Goal: Information Seeking & Learning: Find specific fact

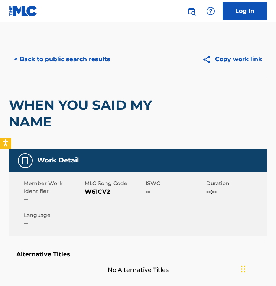
click at [60, 71] on div "< Back to public search results Copy work link" at bounding box center [138, 59] width 258 height 37
click at [76, 58] on button "< Back to public search results" at bounding box center [62, 59] width 107 height 19
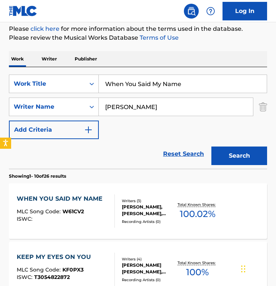
scroll to position [44, 0]
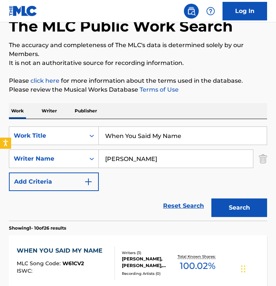
click at [125, 160] on input "[PERSON_NAME]" at bounding box center [176, 159] width 154 height 18
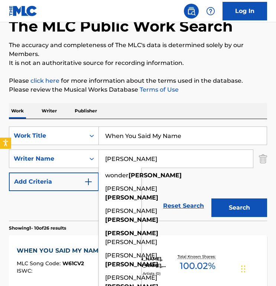
click at [125, 160] on input "[PERSON_NAME]" at bounding box center [176, 159] width 154 height 18
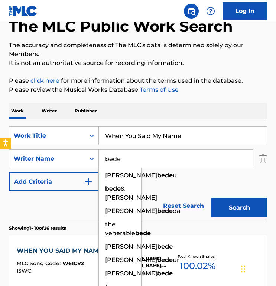
type input "bede"
click at [149, 139] on input "When You Said My Name" at bounding box center [183, 136] width 168 height 18
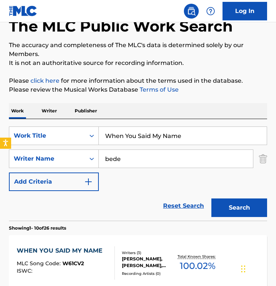
click at [149, 139] on input "When You Said My Name" at bounding box center [183, 136] width 168 height 18
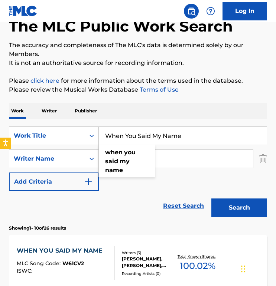
paste input "Thank You God For Your Presenc"
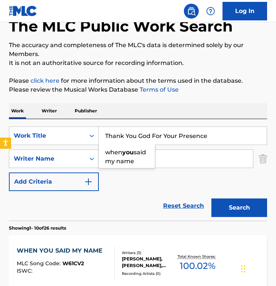
type input "Thank You God For Your Presence"
click at [211, 199] on button "Search" at bounding box center [239, 208] width 56 height 19
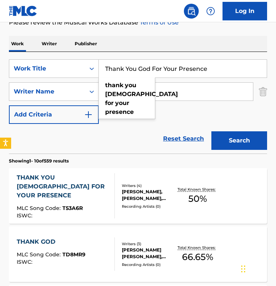
scroll to position [112, 0]
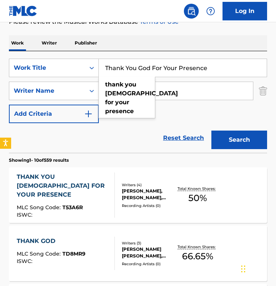
click at [33, 182] on div "THANK YOU [DEMOGRAPHIC_DATA] FOR YOUR PRESENCE" at bounding box center [63, 186] width 92 height 27
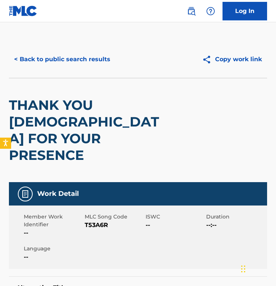
click at [84, 76] on div "< Back to public search results Copy work link" at bounding box center [138, 59] width 258 height 37
click at [88, 66] on button "< Back to public search results" at bounding box center [62, 59] width 107 height 19
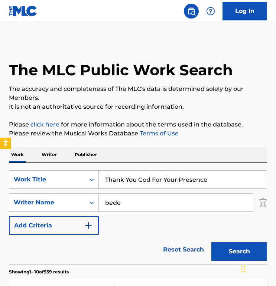
scroll to position [112, 0]
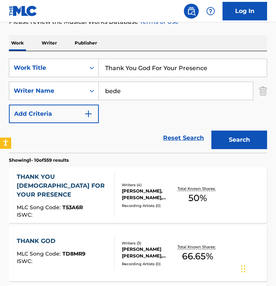
click at [135, 72] on input "Thank You God For Your Presence" at bounding box center [183, 68] width 168 height 18
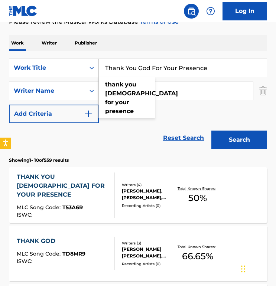
paste input "I Can Rely On You"
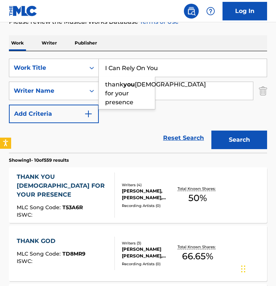
type input "I Can Rely On You"
click at [211, 131] on button "Search" at bounding box center [239, 140] width 56 height 19
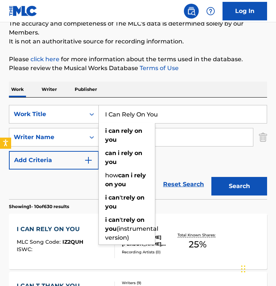
click at [111, 98] on div "SearchWithCriteria578a77d4-dea3-4a52-a5ca-c4951786df7f Work Title I Can Rely On…" at bounding box center [138, 149] width 258 height 102
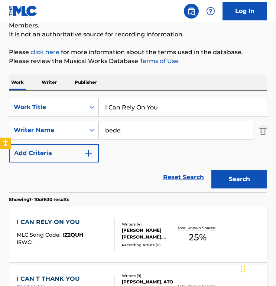
scroll to position [82, 0]
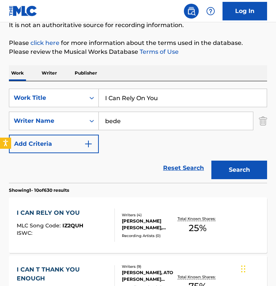
click at [51, 214] on div "I CAN RELY ON YOU" at bounding box center [50, 213] width 67 height 9
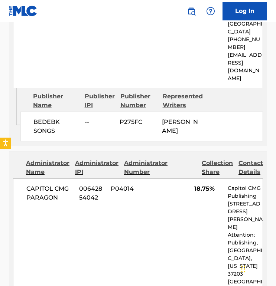
scroll to position [541, 0]
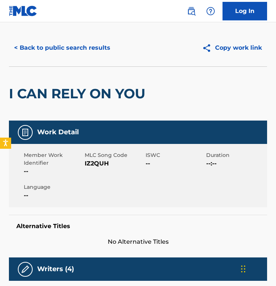
click at [52, 53] on button "< Back to public search results" at bounding box center [62, 48] width 107 height 19
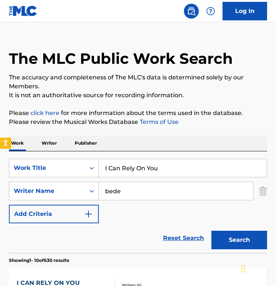
scroll to position [82, 0]
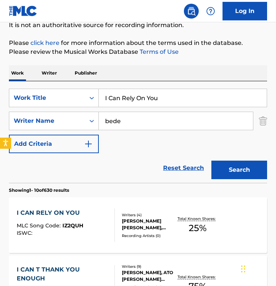
click at [145, 93] on input "I Can Rely On You" at bounding box center [183, 98] width 168 height 18
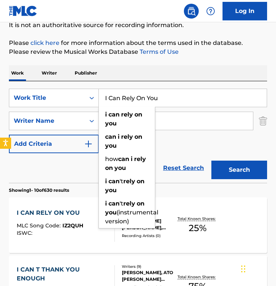
paste input "One True [DEMOGRAPHIC_DATA]"
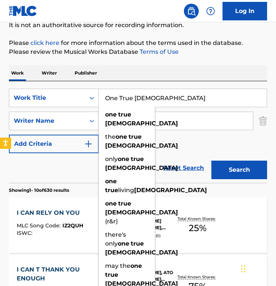
click at [211, 161] on button "Search" at bounding box center [239, 170] width 56 height 19
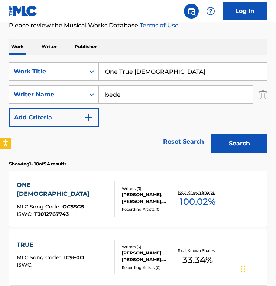
scroll to position [105, 0]
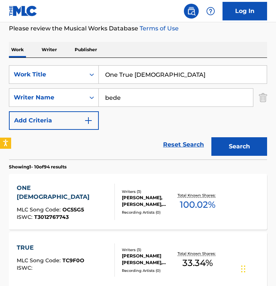
click at [146, 77] on input "One True [DEMOGRAPHIC_DATA]" at bounding box center [183, 75] width 168 height 18
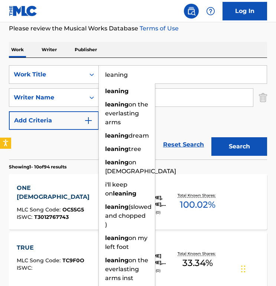
type input "leaning"
click at [211, 137] on button "Search" at bounding box center [239, 146] width 56 height 19
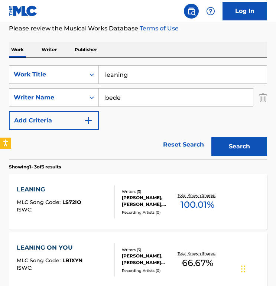
click at [69, 189] on div "LEANING" at bounding box center [49, 189] width 65 height 9
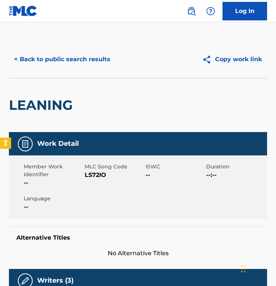
click at [79, 53] on button "< Back to public search results" at bounding box center [62, 59] width 107 height 19
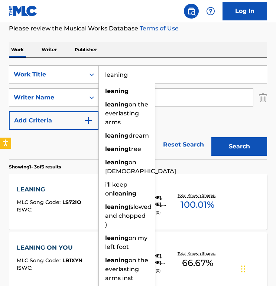
click at [136, 82] on input "leaning" at bounding box center [183, 75] width 168 height 18
paste input "All My Life"
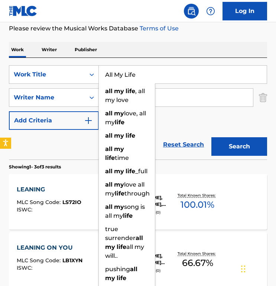
type input "All My Life"
click at [211, 137] on button "Search" at bounding box center [239, 146] width 56 height 19
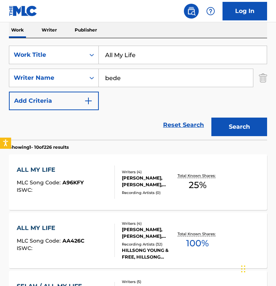
scroll to position [142, 0]
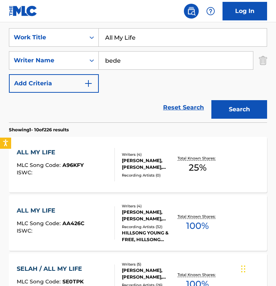
click at [88, 160] on div "ALL MY LIFE MLC Song Code : A96KFY ISWC :" at bounding box center [66, 164] width 98 height 33
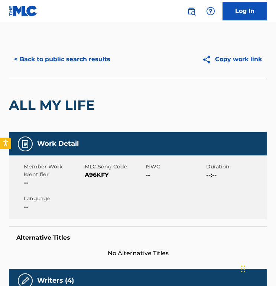
click at [85, 66] on button "< Back to public search results" at bounding box center [62, 59] width 107 height 19
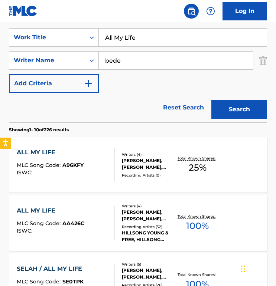
click at [147, 40] on input "All My Life" at bounding box center [183, 38] width 168 height 18
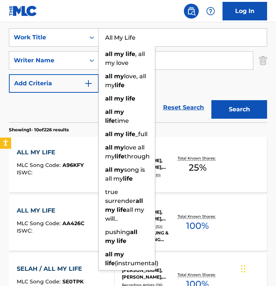
paste input "Glorify The Lord"
type input "Glorify The Lord"
click at [211, 100] on button "Search" at bounding box center [239, 109] width 56 height 19
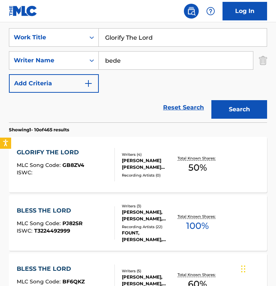
click at [100, 147] on div "GLORIFY THE LORD MLC Song Code : GB8ZV4 ISWC : Writers ( 4 ) [PERSON_NAME] [PER…" at bounding box center [138, 165] width 258 height 56
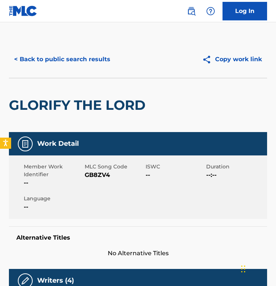
click at [42, 92] on div "GLORIFY THE LORD" at bounding box center [79, 105] width 140 height 54
click at [123, 103] on h2 "GLORIFY THE LORD" at bounding box center [79, 105] width 140 height 17
click at [91, 63] on button "< Back to public search results" at bounding box center [62, 59] width 107 height 19
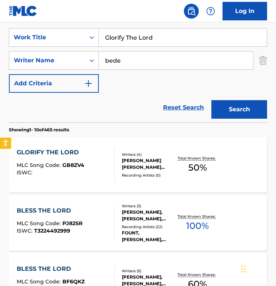
click at [147, 38] on input "Glorify The Lord" at bounding box center [183, 38] width 168 height 18
paste input "Open Up"
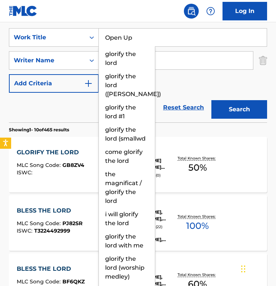
type input "Open Up"
click at [211, 100] on button "Search" at bounding box center [239, 109] width 56 height 19
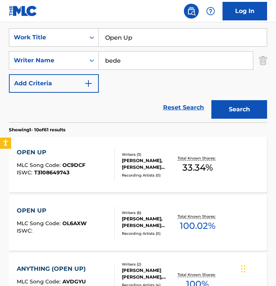
click at [98, 153] on div "OPEN UP MLC Song Code : OC9DCF ISWC : T3108649743" at bounding box center [66, 164] width 98 height 33
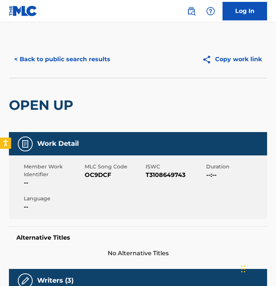
click at [62, 66] on button "< Back to public search results" at bounding box center [62, 59] width 107 height 19
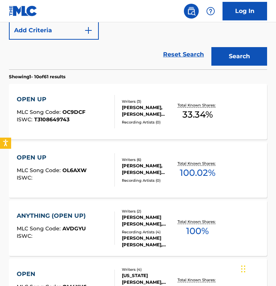
scroll to position [199, 0]
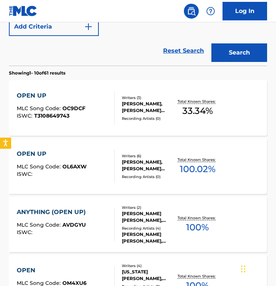
click at [92, 173] on div "OPEN UP MLC Song Code : OL6AXW ISWC :" at bounding box center [66, 166] width 98 height 33
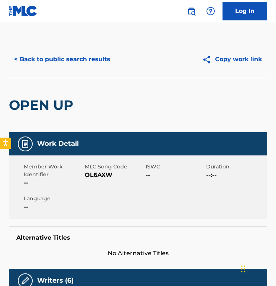
click at [74, 58] on button "< Back to public search results" at bounding box center [62, 59] width 107 height 19
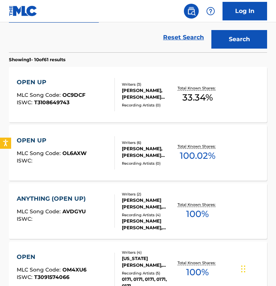
scroll to position [89, 0]
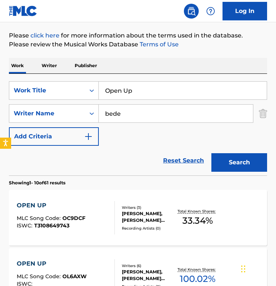
click at [122, 92] on input "Open Up" at bounding box center [183, 91] width 168 height 18
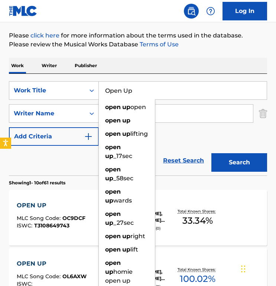
paste input "In Agreement"
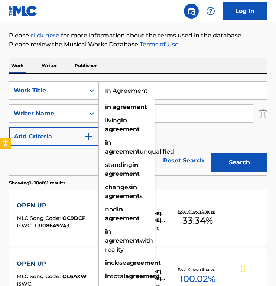
type input "In Agreement"
click at [211, 153] on button "Search" at bounding box center [239, 162] width 56 height 19
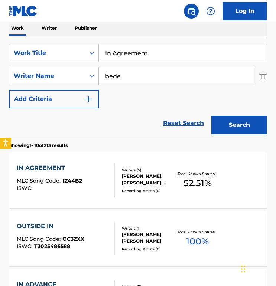
scroll to position [132, 0]
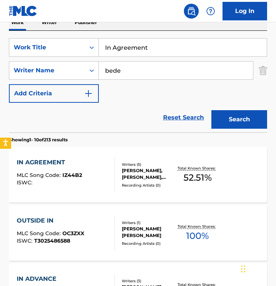
click at [80, 165] on div "IN AGREEMENT" at bounding box center [49, 162] width 65 height 9
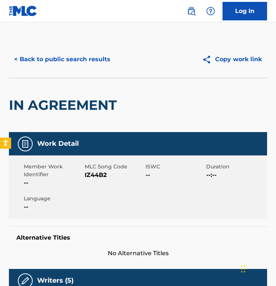
click at [32, 70] on div "< Back to public search results Copy work link" at bounding box center [138, 59] width 258 height 37
click at [66, 52] on button "< Back to public search results" at bounding box center [62, 59] width 107 height 19
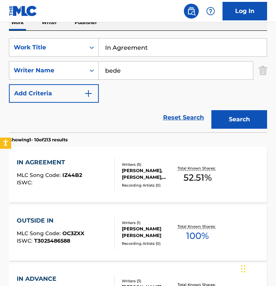
click at [120, 52] on input "In Agreement" at bounding box center [183, 48] width 168 height 18
paste input "'ve Got Joy"
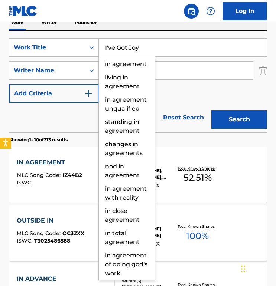
type input "I've Got Joy"
click at [211, 110] on button "Search" at bounding box center [239, 119] width 56 height 19
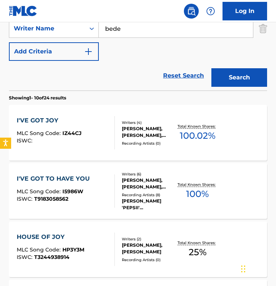
scroll to position [181, 0]
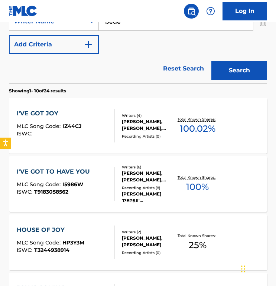
click at [95, 124] on div "I'VE GOT JOY MLC Song Code : IZ44CJ ISWC :" at bounding box center [66, 125] width 98 height 33
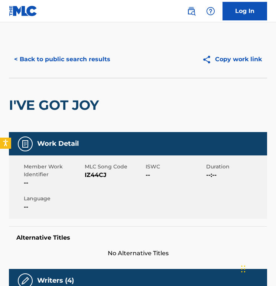
click at [64, 49] on div "< Back to public search results Copy work link" at bounding box center [138, 59] width 258 height 37
click at [66, 56] on button "< Back to public search results" at bounding box center [62, 59] width 107 height 19
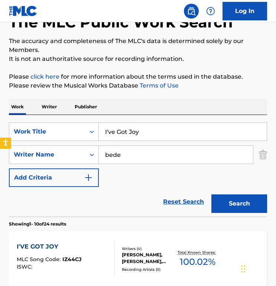
scroll to position [6, 0]
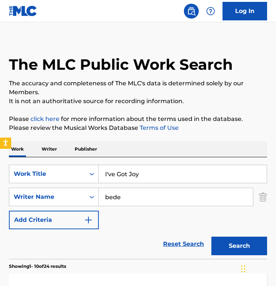
click at [138, 186] on div "SearchWithCriteria578a77d4-dea3-4a52-a5ca-c4951786df7f Work Title I've Got Joy …" at bounding box center [138, 197] width 258 height 65
click at [141, 183] on div "SearchWithCriteria578a77d4-dea3-4a52-a5ca-c4951786df7f Work Title I've Got Joy …" at bounding box center [138, 197] width 258 height 65
click at [151, 176] on input "I've Got Joy" at bounding box center [183, 174] width 168 height 18
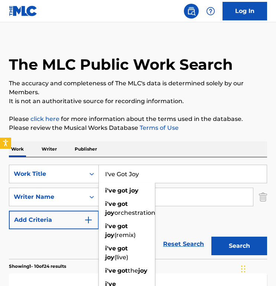
click at [151, 176] on input "I've Got Joy" at bounding box center [183, 174] width 168 height 18
paste input "Spirit Fill the Room"
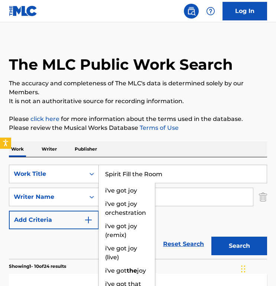
type input "Spirit Fill the Room"
click at [211, 237] on button "Search" at bounding box center [239, 246] width 56 height 19
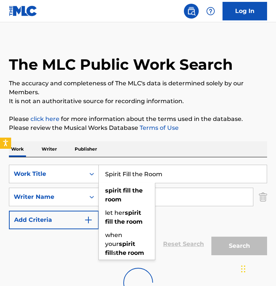
click at [183, 148] on div "Work Writer Publisher" at bounding box center [138, 150] width 258 height 16
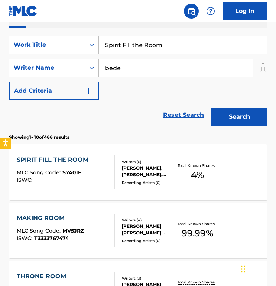
scroll to position [169, 0]
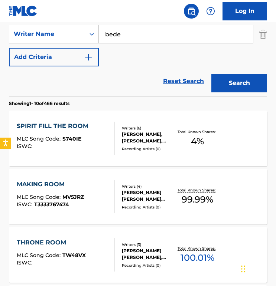
click at [68, 126] on div "SPIRIT FILL THE ROOM" at bounding box center [54, 126] width 75 height 9
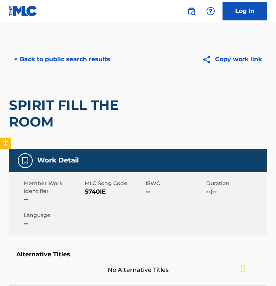
click at [59, 53] on button "< Back to public search results" at bounding box center [62, 59] width 107 height 19
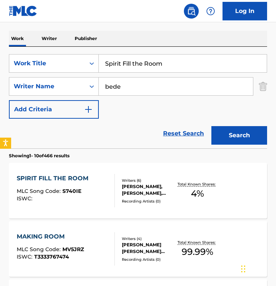
click at [130, 61] on input "Spirit Fill the Room" at bounding box center [183, 64] width 168 height 18
paste input "Damaged Good"
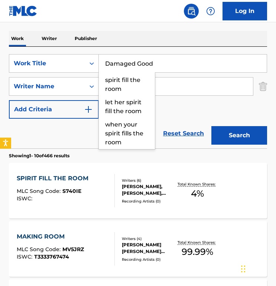
type input "Damaged Good"
click at [211, 126] on button "Search" at bounding box center [239, 135] width 56 height 19
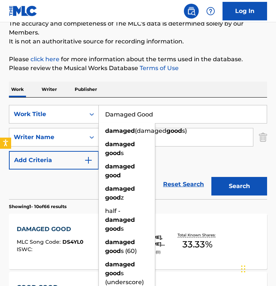
click at [143, 96] on div "Work Writer Publisher" at bounding box center [138, 90] width 258 height 16
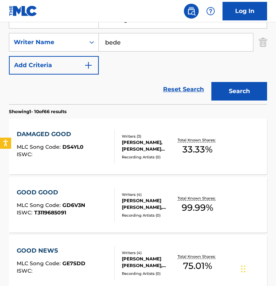
scroll to position [179, 0]
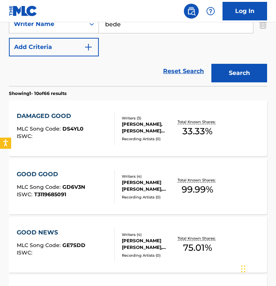
click at [96, 123] on div "DAMAGED GOOD MLC Song Code : DS4YL0 ISWC :" at bounding box center [66, 128] width 98 height 33
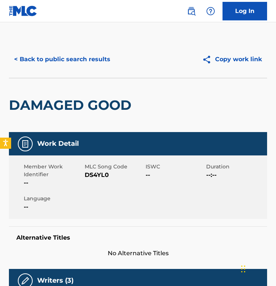
click at [49, 50] on div "< Back to public search results Copy work link" at bounding box center [138, 59] width 258 height 37
click at [57, 58] on button "< Back to public search results" at bounding box center [62, 59] width 107 height 19
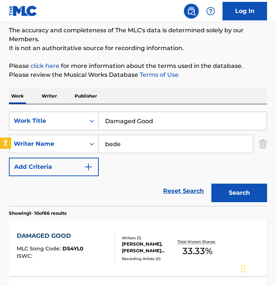
scroll to position [55, 0]
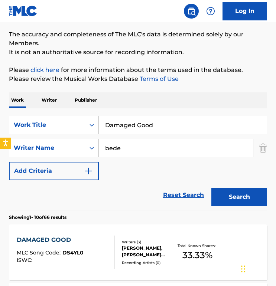
click at [133, 127] on input "Damaged Good" at bounding box center [183, 125] width 168 height 18
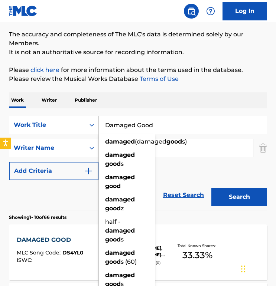
paste input "Never Leave My Side"
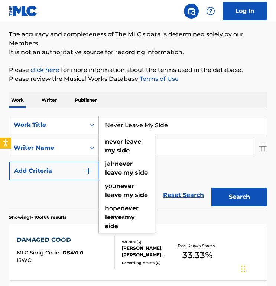
type input "Never Leave My Side"
click at [211, 188] on button "Search" at bounding box center [239, 197] width 56 height 19
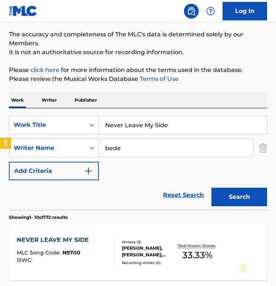
click at [82, 254] on div "MLC Song Code : N97II0" at bounding box center [55, 253] width 76 height 7
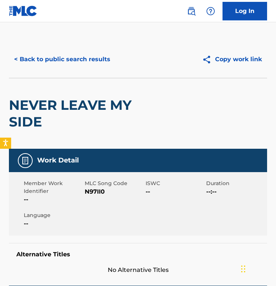
click at [61, 56] on button "< Back to public search results" at bounding box center [62, 59] width 107 height 19
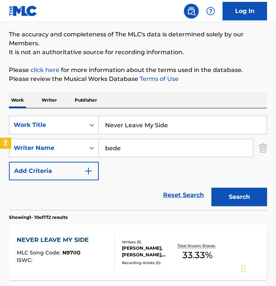
click at [139, 118] on input "Never Leave My Side" at bounding box center [183, 125] width 168 height 18
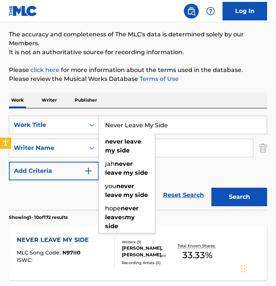
paste input "This Changes Everything"
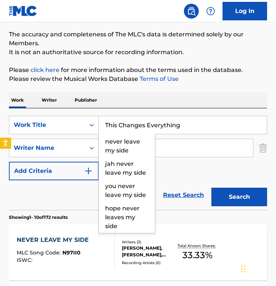
type input "This Changes Everything"
click at [211, 188] on button "Search" at bounding box center [239, 197] width 56 height 19
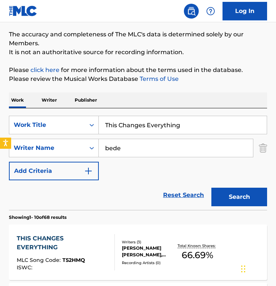
click at [110, 180] on div "SearchWithCriteria578a77d4-dea3-4a52-a5ca-c4951786df7f Work Title This Changes …" at bounding box center [138, 148] width 258 height 65
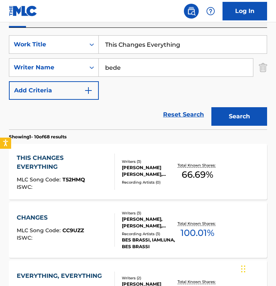
scroll to position [165, 0]
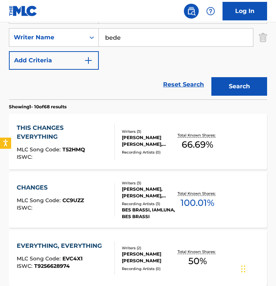
click at [64, 127] on div "THIS CHANGES EVERYTHING" at bounding box center [63, 133] width 92 height 18
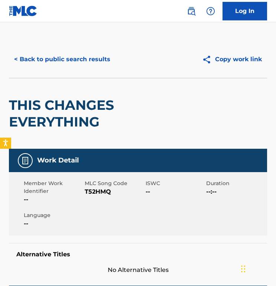
click at [53, 69] on div "< Back to public search results Copy work link" at bounding box center [138, 59] width 258 height 37
click at [69, 58] on button "< Back to public search results" at bounding box center [62, 59] width 107 height 19
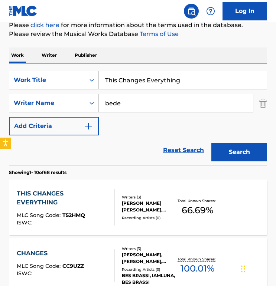
click at [125, 74] on input "This Changes Everything" at bounding box center [183, 80] width 168 height 18
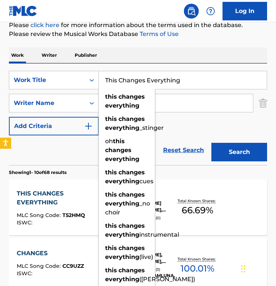
paste input "When I Think Of The Lord"
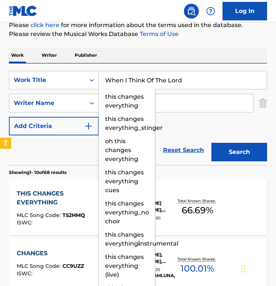
click at [211, 143] on button "Search" at bounding box center [239, 152] width 56 height 19
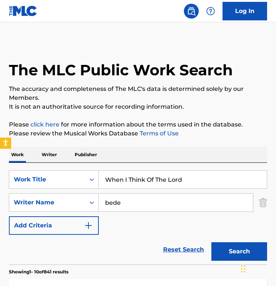
click at [136, 182] on input "When I Think Of The Lord" at bounding box center [183, 180] width 168 height 18
paste input "Time for Revival"
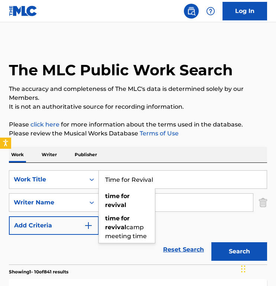
type input "Time for Revival"
click at [211, 243] on button "Search" at bounding box center [239, 252] width 56 height 19
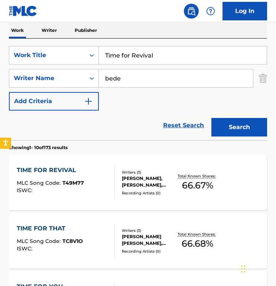
scroll to position [126, 0]
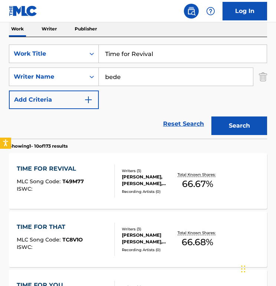
click at [86, 162] on div "TIME FOR REVIVAL MLC Song Code : T49M77 ISWC : Writers ( 3 ) [PERSON_NAME], [PE…" at bounding box center [138, 181] width 258 height 56
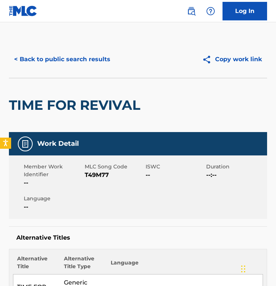
click at [52, 61] on button "< Back to public search results" at bounding box center [62, 59] width 107 height 19
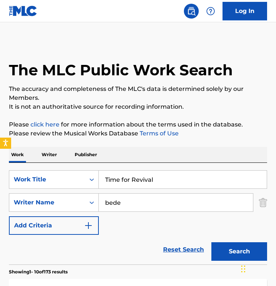
scroll to position [126, 0]
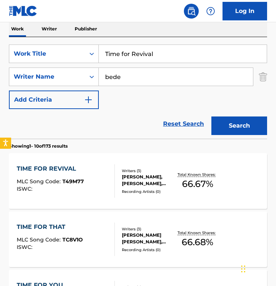
click at [71, 178] on div "TIME FOR REVIVAL MLC Song Code : T49M77 ISWC :" at bounding box center [50, 181] width 67 height 33
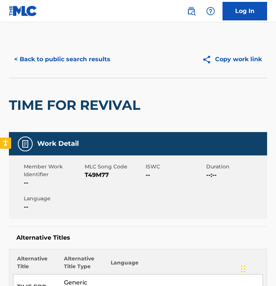
click at [90, 60] on button "< Back to public search results" at bounding box center [62, 59] width 107 height 19
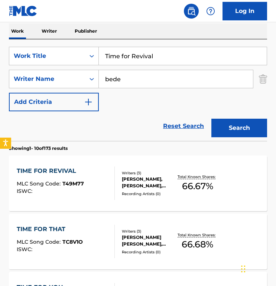
click at [151, 57] on input "Time for Revival" at bounding box center [183, 56] width 168 height 18
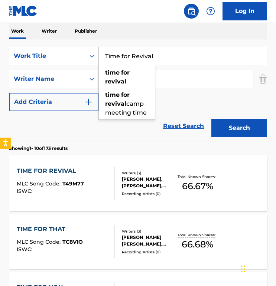
paste input "Every Prayer"
type input "Every Prayer"
click at [211, 119] on button "Search" at bounding box center [239, 128] width 56 height 19
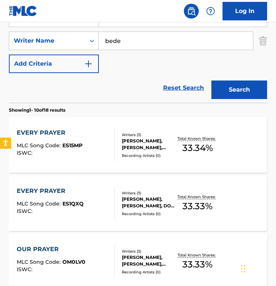
scroll to position [166, 0]
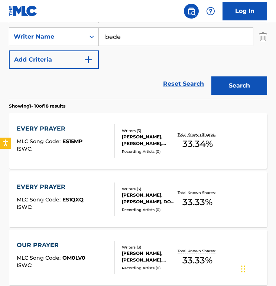
click at [94, 139] on div "EVERY PRAYER MLC Song Code : ES15MP ISWC :" at bounding box center [66, 140] width 98 height 33
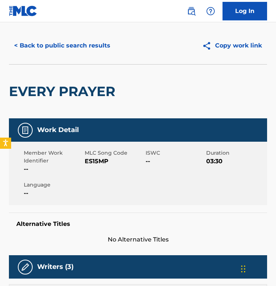
click at [64, 46] on button "< Back to public search results" at bounding box center [62, 45] width 107 height 19
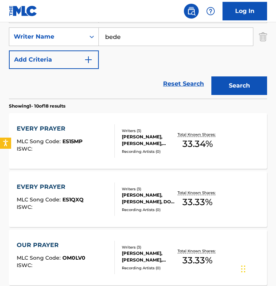
click at [75, 182] on div "EVERY PRAYER MLC Song Code : ES1QXQ ISWC : Writers ( 3 ) [PERSON_NAME], [PERSON…" at bounding box center [138, 200] width 258 height 56
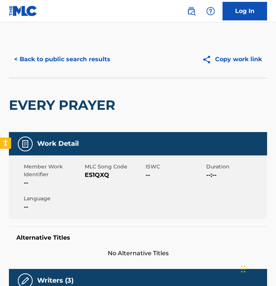
click at [42, 56] on button "< Back to public search results" at bounding box center [62, 59] width 107 height 19
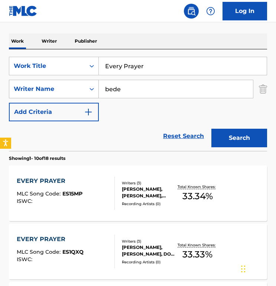
scroll to position [97, 0]
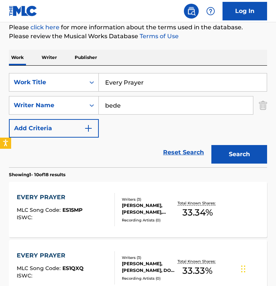
click at [136, 86] on input "Every Prayer" at bounding box center [183, 83] width 168 height 18
paste input "Like a Child"
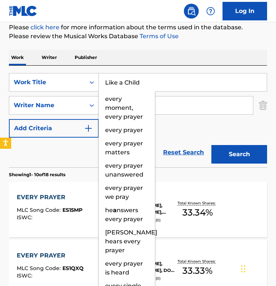
type input "Like a Child"
click at [211, 145] on button "Search" at bounding box center [239, 154] width 56 height 19
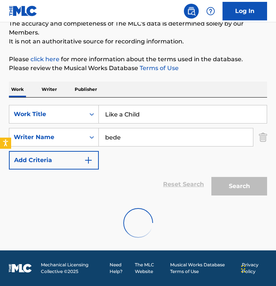
scroll to position [65, 0]
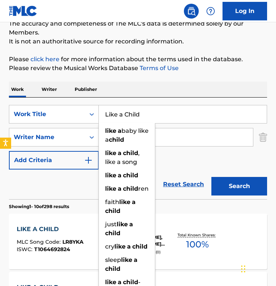
click at [175, 164] on div "SearchWithCriteria578a77d4-dea3-4a52-a5ca-c4951786df7f Work Title Like a Child …" at bounding box center [138, 137] width 258 height 65
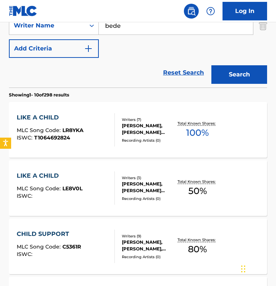
scroll to position [229, 0]
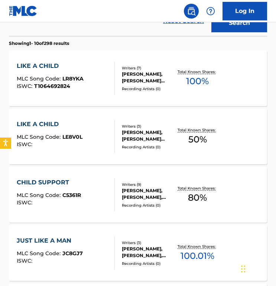
click at [100, 64] on div "LIKE A CHILD MLC Song Code : LR8YKA ISWC : T1064692824" at bounding box center [66, 78] width 98 height 33
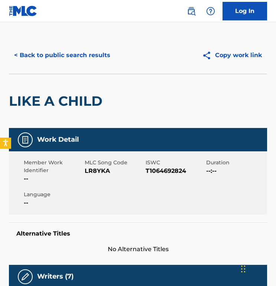
click at [66, 55] on button "< Back to public search results" at bounding box center [62, 55] width 107 height 19
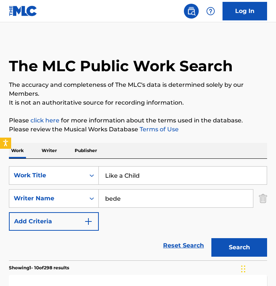
scroll to position [271, 0]
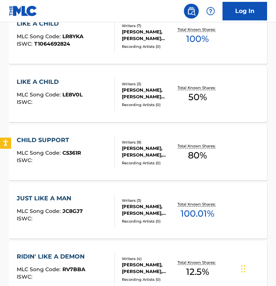
click at [88, 95] on div "LIKE A CHILD MLC Song Code : LE8V0L ISWC :" at bounding box center [66, 94] width 98 height 33
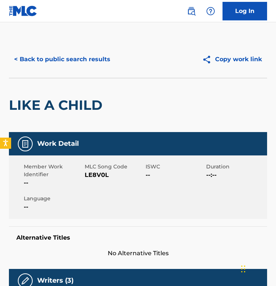
click at [53, 53] on button "< Back to public search results" at bounding box center [62, 59] width 107 height 19
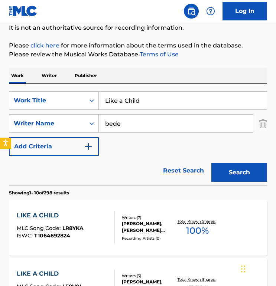
scroll to position [69, 0]
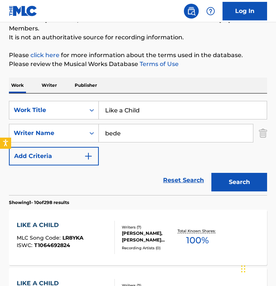
click at [185, 56] on p "Please click here for more information about the terms used in the database." at bounding box center [138, 55] width 258 height 9
click at [229, 91] on div "Work Writer Publisher" at bounding box center [138, 86] width 258 height 16
